Goal: Complete application form: Complete application form

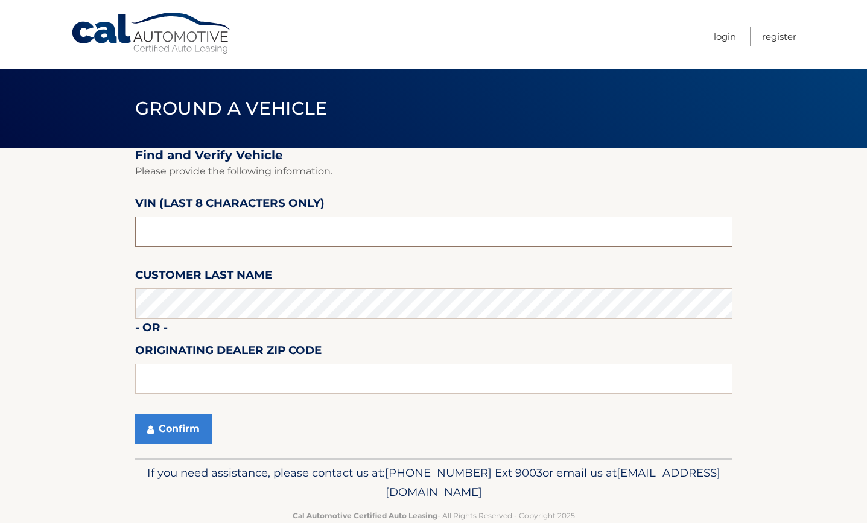
click at [201, 226] on input "text" at bounding box center [433, 232] width 597 height 30
drag, startPoint x: 183, startPoint y: 228, endPoint x: 101, endPoint y: 227, distance: 82.6
click at [101, 227] on section "Find and Verify Vehicle Please provide the following information. VIN (last 8 c…" at bounding box center [433, 303] width 867 height 311
paste input "PU575750"
type input "PU575750"
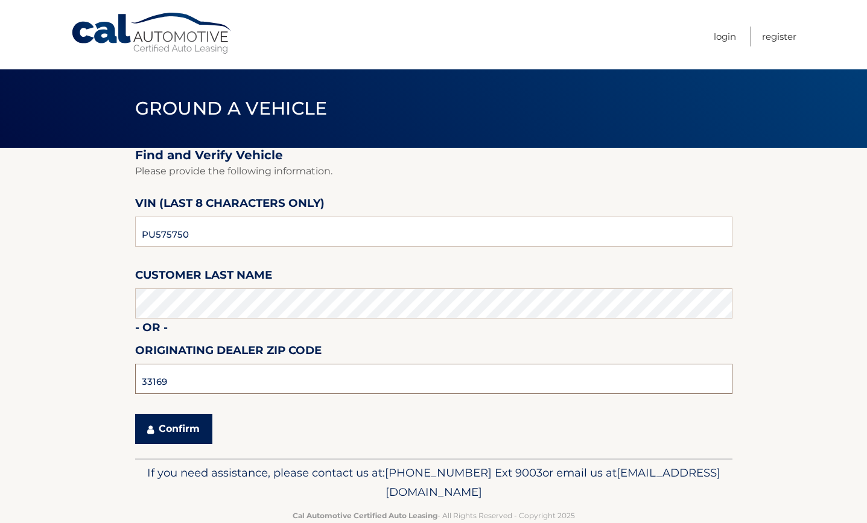
type input "33169"
click at [206, 441] on button "Confirm" at bounding box center [173, 429] width 77 height 30
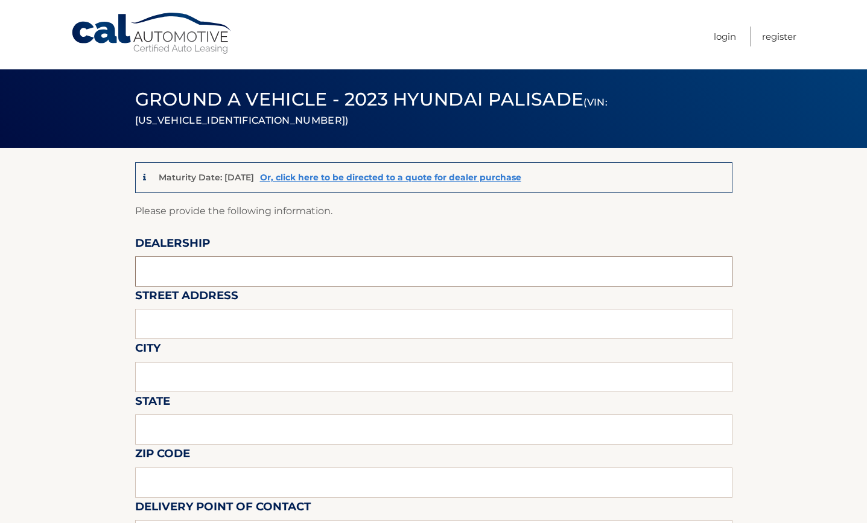
click at [162, 277] on input "text" at bounding box center [433, 271] width 597 height 30
click at [172, 276] on input "text" at bounding box center [433, 271] width 597 height 30
type input "Q"
type input "AUDI [GEOGRAPHIC_DATA]"
type input "[STREET_ADDRESS]"
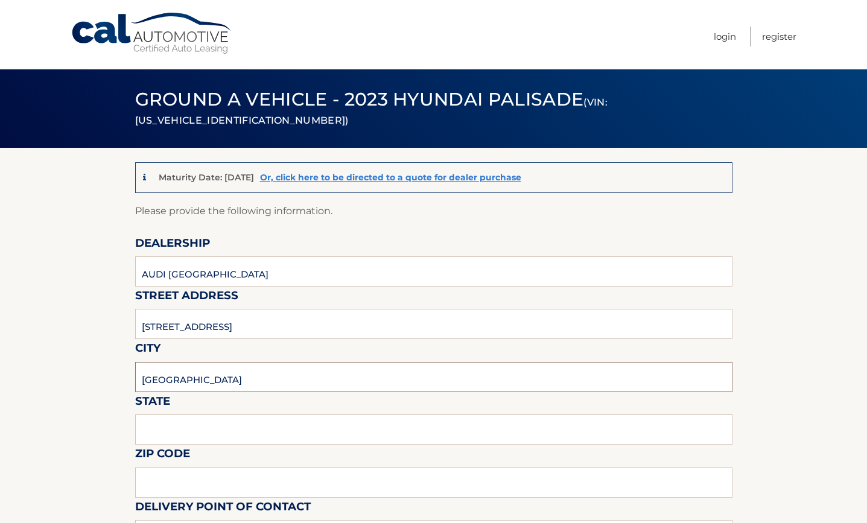
type input "[GEOGRAPHIC_DATA]"
type input "FL"
type input "33304"
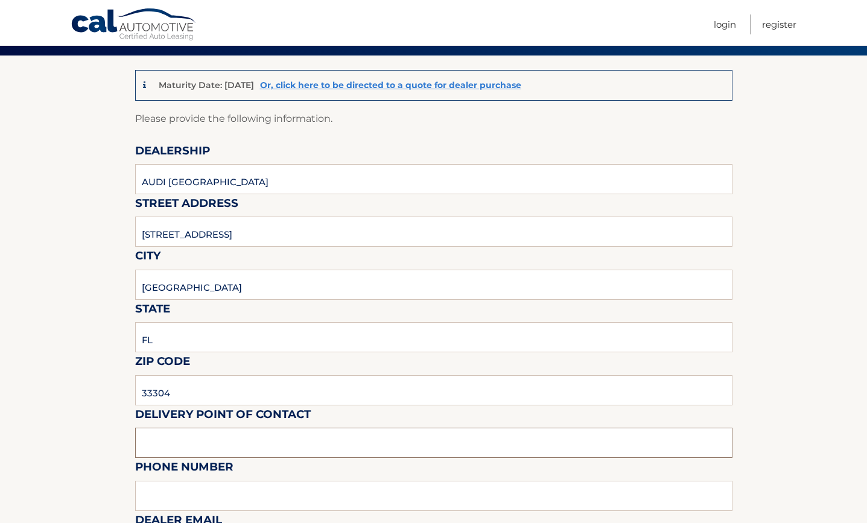
scroll to position [208, 0]
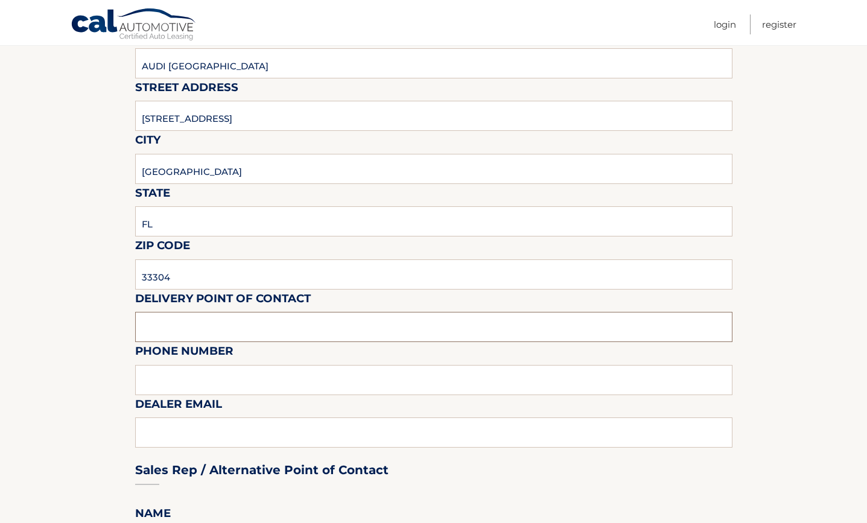
click at [188, 335] on input "text" at bounding box center [433, 327] width 597 height 30
type input "[PERSON_NAME]"
type input "[PHONE_NUMBER]"
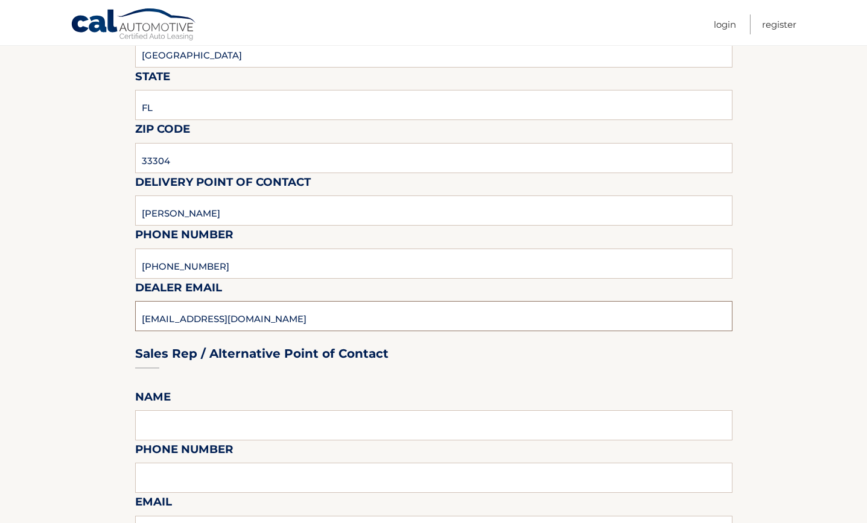
scroll to position [329, 0]
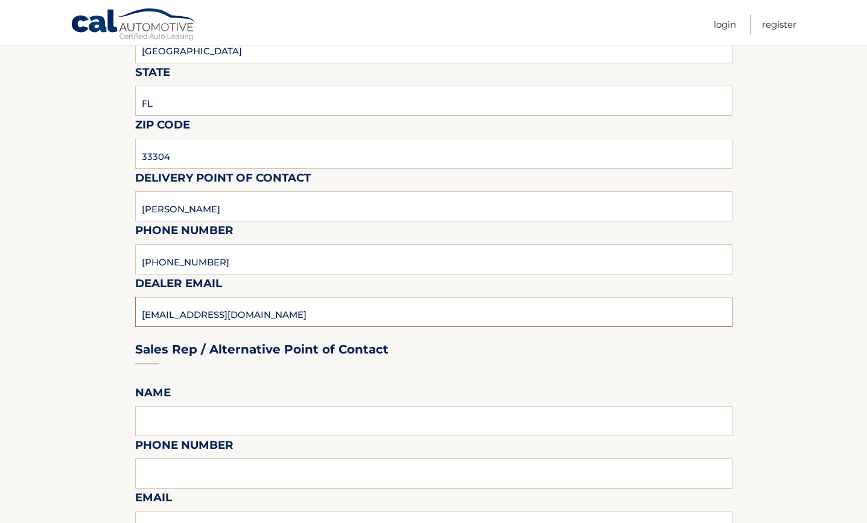
type input "[EMAIL_ADDRESS][DOMAIN_NAME]"
click at [216, 417] on input "text" at bounding box center [433, 421] width 597 height 30
type input "[PERSON_NAME]"
click at [220, 473] on input "text" at bounding box center [433, 473] width 597 height 30
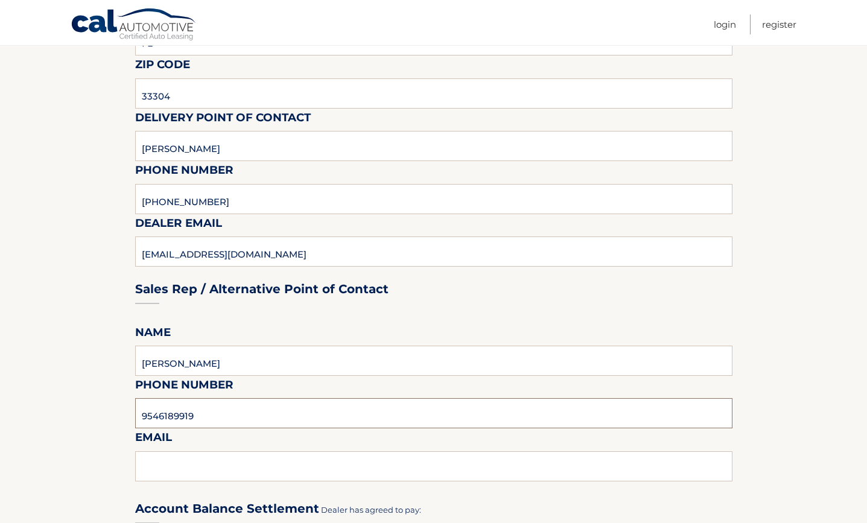
type input "9546189919"
click at [211, 467] on input "text" at bounding box center [433, 466] width 597 height 30
click at [193, 470] on input "text" at bounding box center [433, 466] width 597 height 30
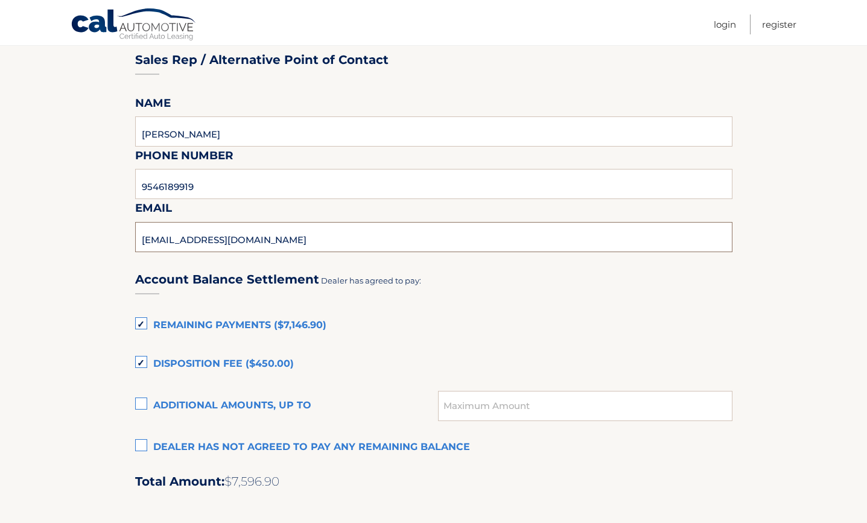
scroll to position [691, 0]
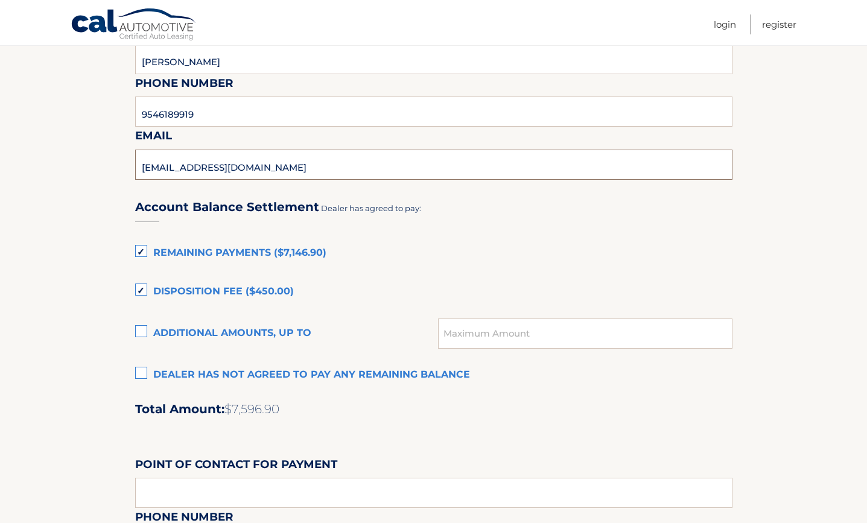
type input "[EMAIL_ADDRESS][DOMAIN_NAME]"
click at [141, 292] on label "Disposition Fee ($450.00)" at bounding box center [433, 292] width 597 height 24
click at [0, 0] on input "Disposition Fee ($450.00)" at bounding box center [0, 0] width 0 height 0
click at [141, 251] on label "Remaining Payments ($7,146.90)" at bounding box center [433, 253] width 597 height 24
click at [0, 0] on input "Remaining Payments ($7,146.90)" at bounding box center [0, 0] width 0 height 0
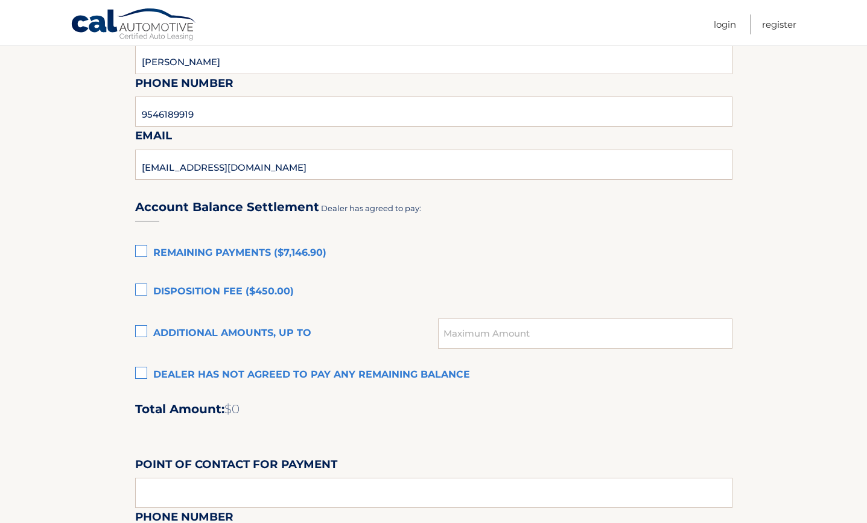
scroll to position [751, 0]
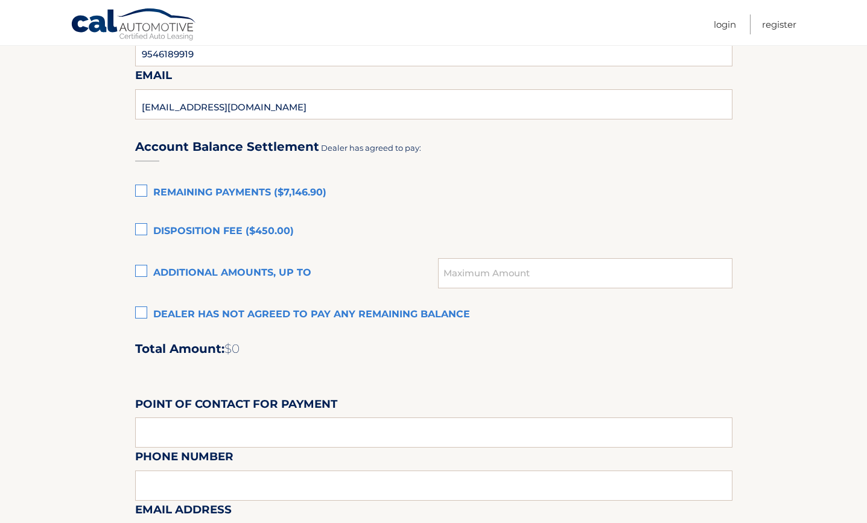
click at [138, 315] on label "Dealer has not agreed to pay any remaining balance" at bounding box center [433, 315] width 597 height 24
click at [0, 0] on input "Dealer has not agreed to pay any remaining balance" at bounding box center [0, 0] width 0 height 0
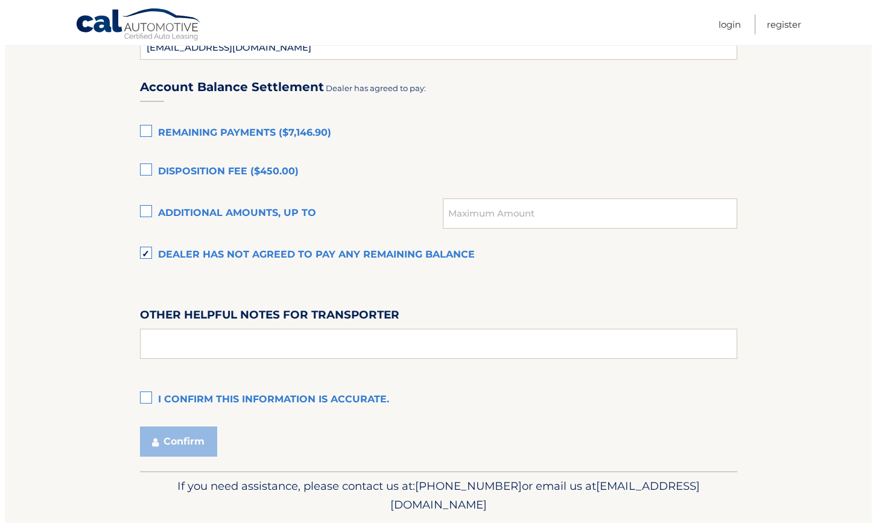
scroll to position [811, 0]
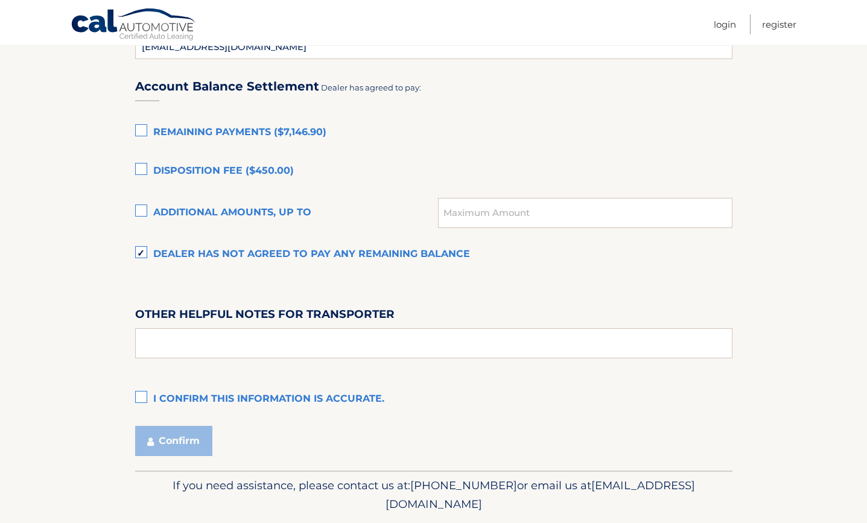
click at [141, 395] on label "I confirm this information is accurate." at bounding box center [433, 399] width 597 height 24
click at [0, 0] on input "I confirm this information is accurate." at bounding box center [0, 0] width 0 height 0
click at [189, 447] on button "Confirm" at bounding box center [173, 441] width 77 height 30
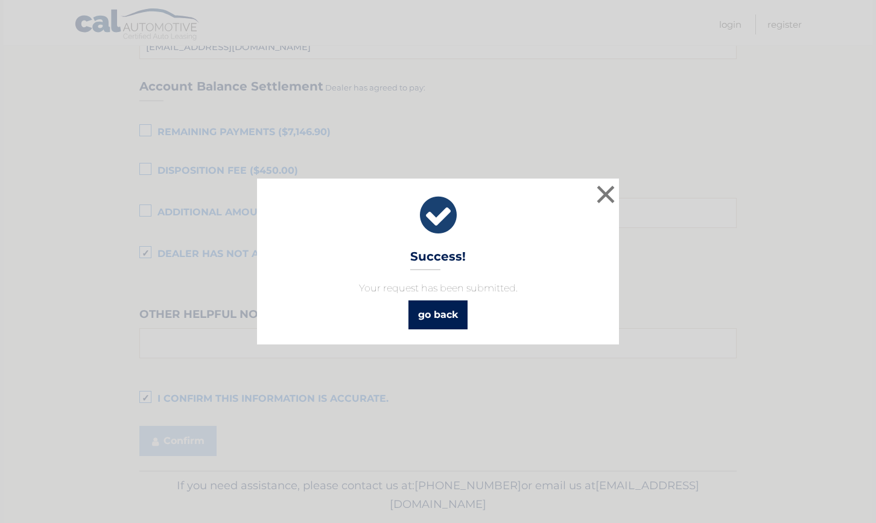
click at [440, 315] on link "go back" at bounding box center [437, 314] width 59 height 29
